Goal: Information Seeking & Learning: Learn about a topic

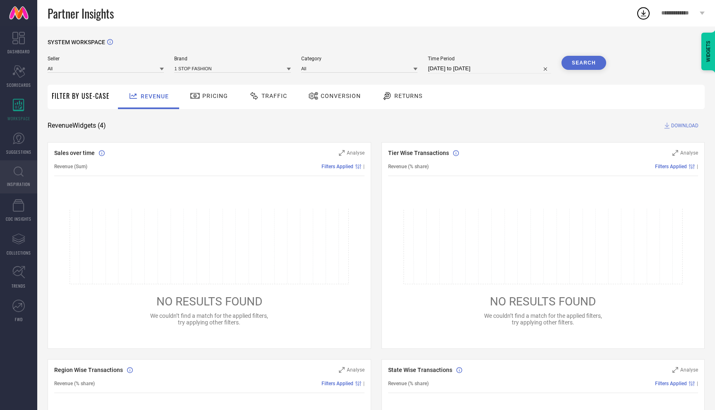
click at [18, 186] on span "INSPIRATION" at bounding box center [18, 184] width 23 height 6
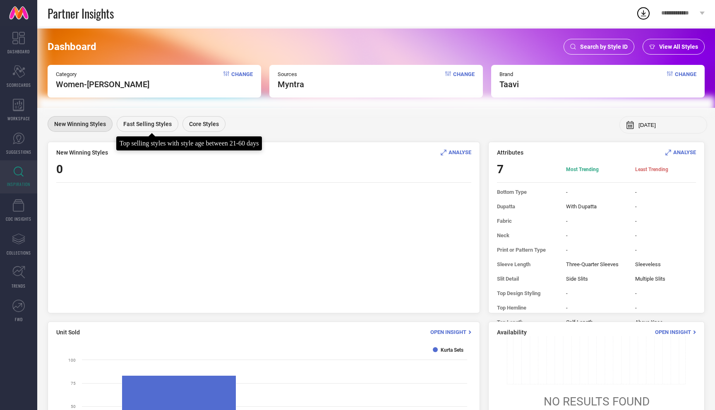
click at [161, 125] on span "Fast Selling Styles" at bounding box center [147, 124] width 48 height 7
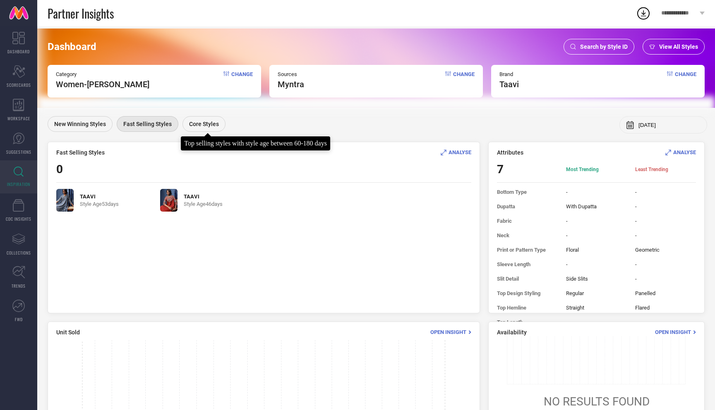
click at [214, 128] on div "Core Styles" at bounding box center [203, 124] width 43 height 16
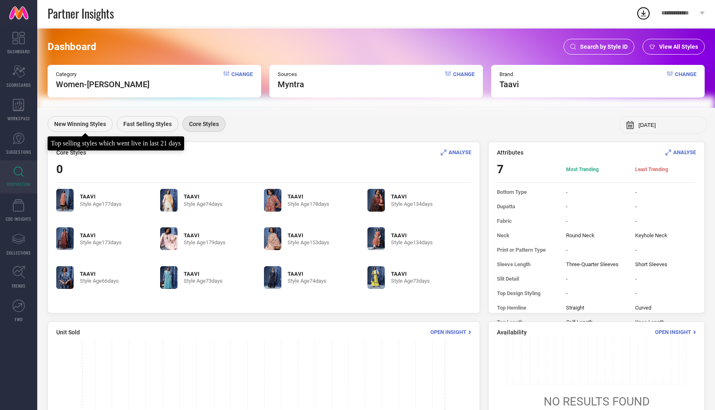
click at [86, 124] on span "New Winning Styles" at bounding box center [80, 124] width 52 height 7
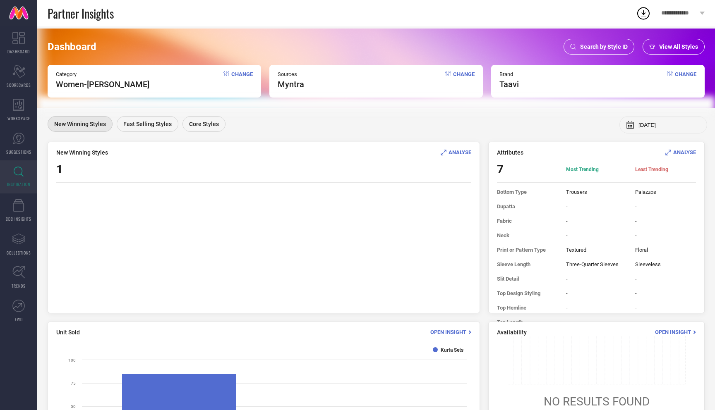
click at [241, 72] on span "Change" at bounding box center [242, 80] width 22 height 18
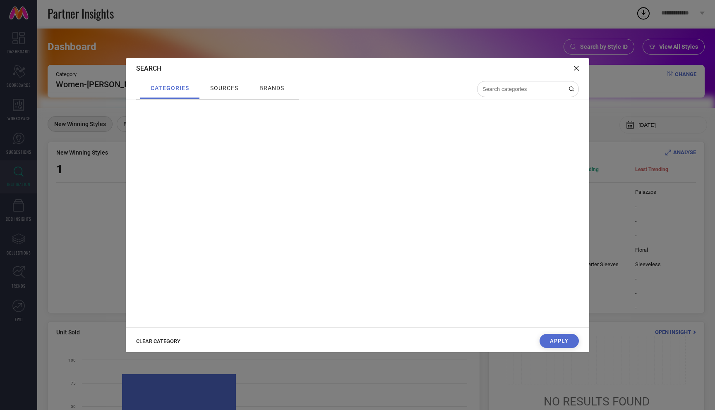
click at [160, 344] on span "CLEAR CATEGORY" at bounding box center [158, 341] width 44 height 6
click at [160, 342] on div "Apply" at bounding box center [357, 343] width 463 height 18
